Goal: Task Accomplishment & Management: Manage account settings

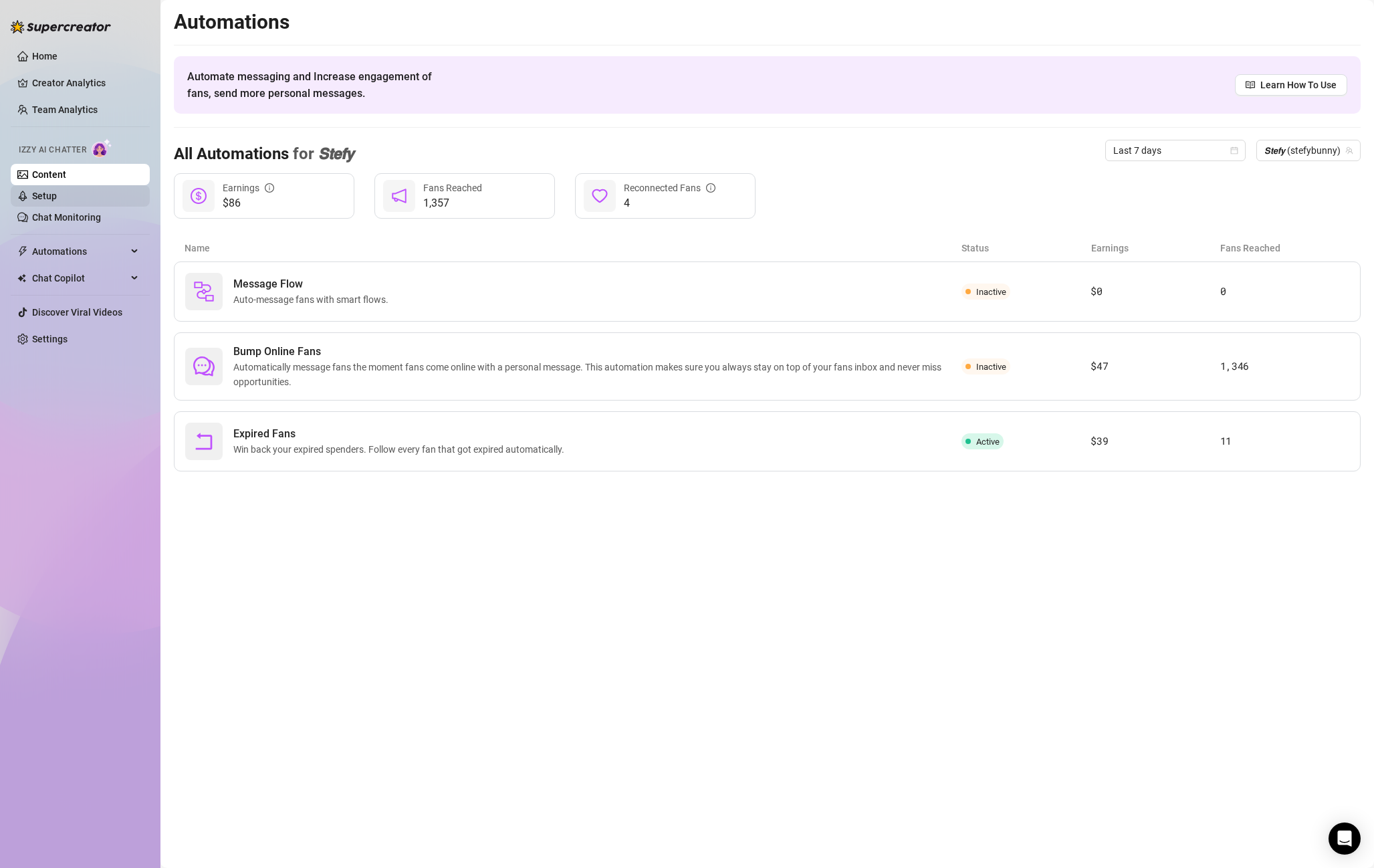
click at [53, 198] on link "Setup" at bounding box center [45, 196] width 25 height 11
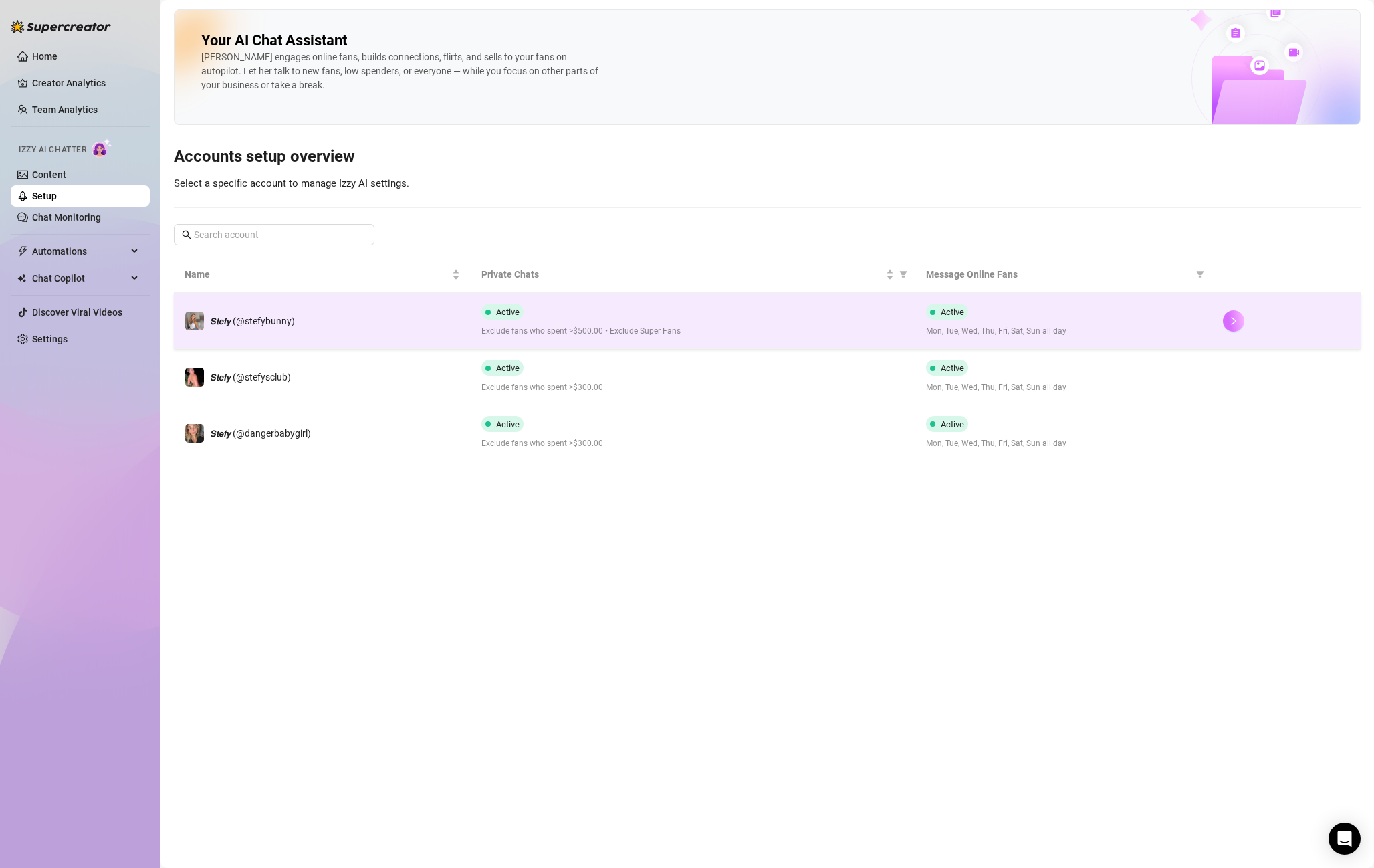
click at [1227, 320] on button "button" at bounding box center [1234, 321] width 22 height 22
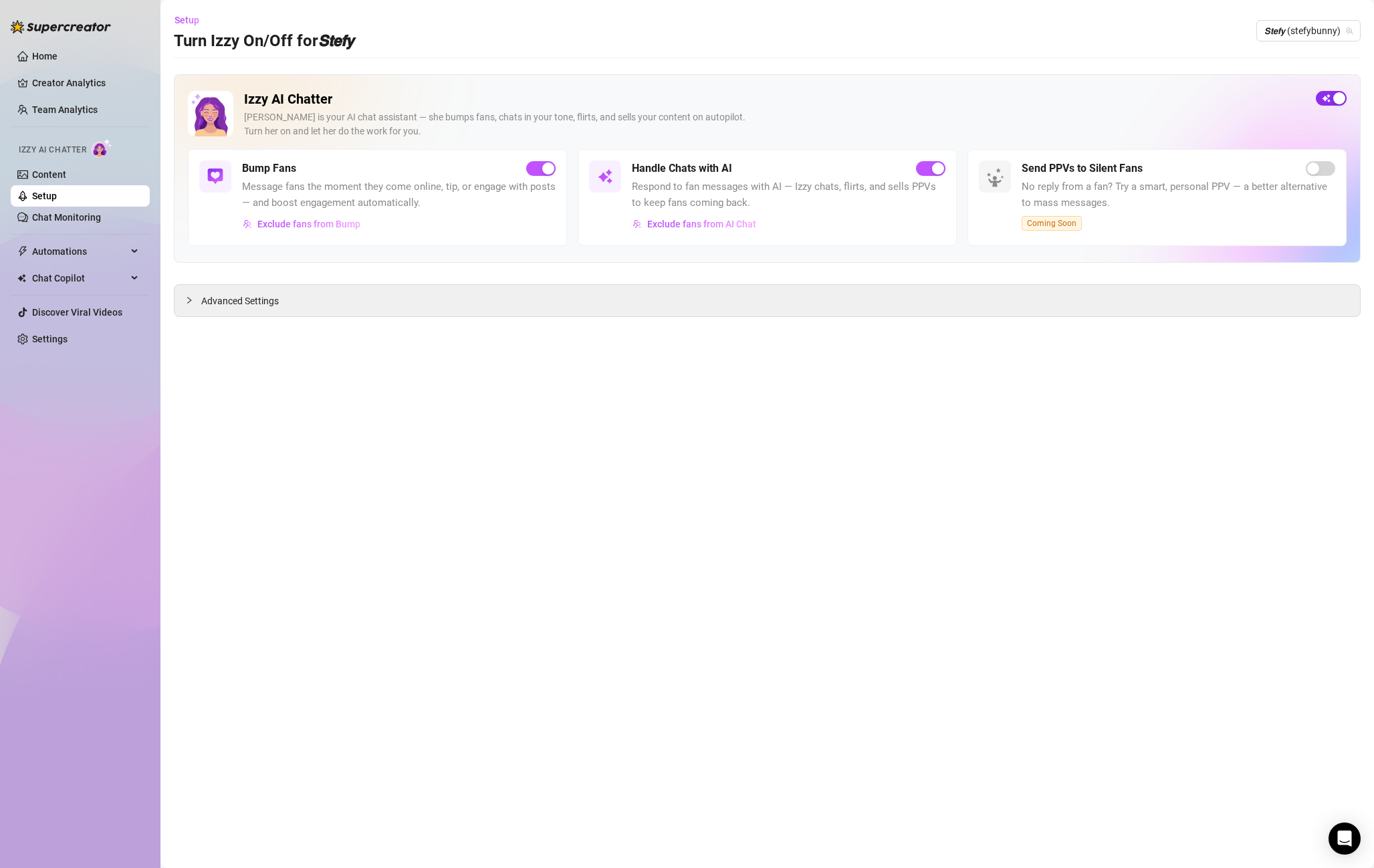
click at [1338, 94] on div "button" at bounding box center [1340, 98] width 12 height 12
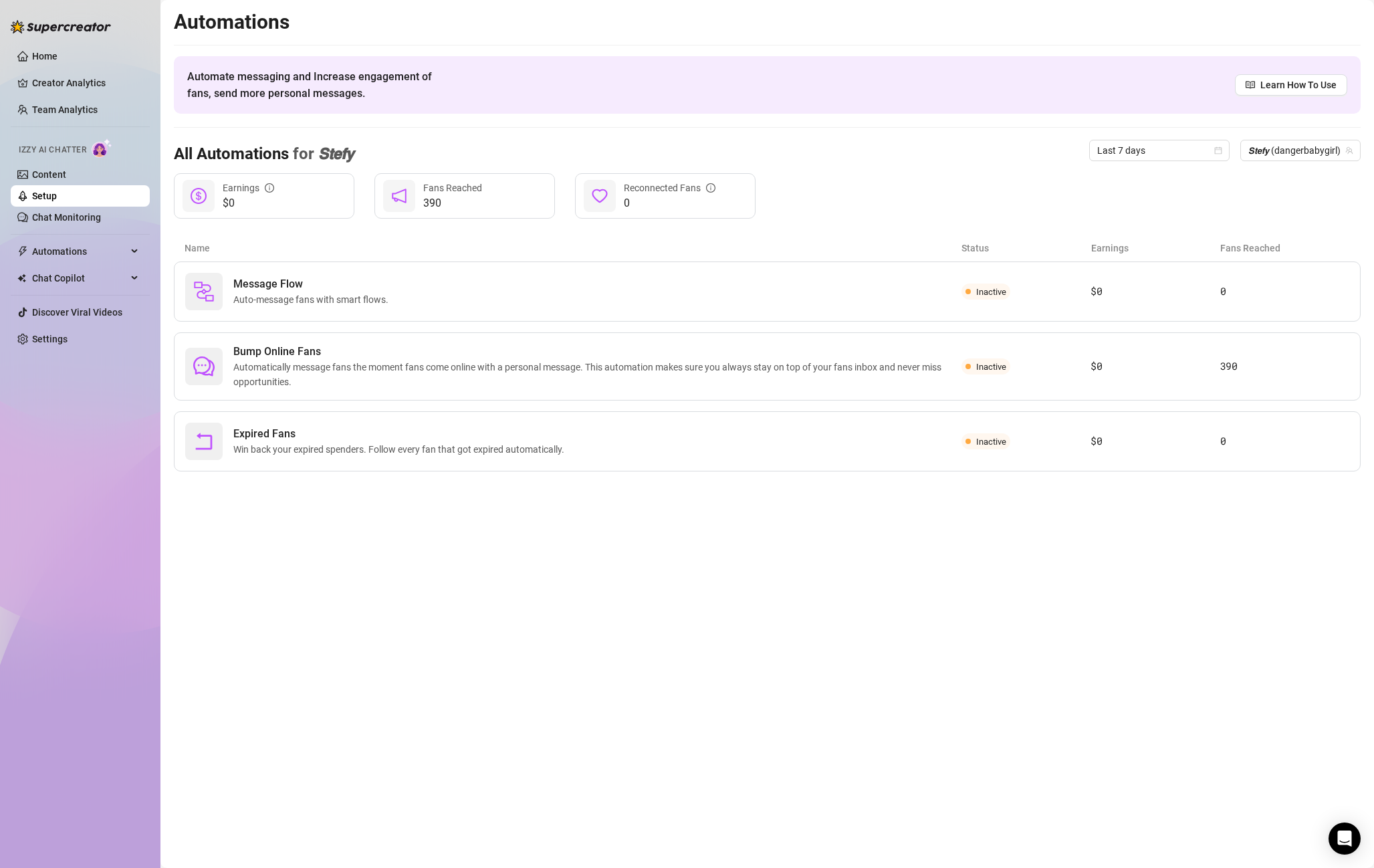
click at [57, 195] on link "Setup" at bounding box center [45, 196] width 25 height 11
